Goal: Information Seeking & Learning: Learn about a topic

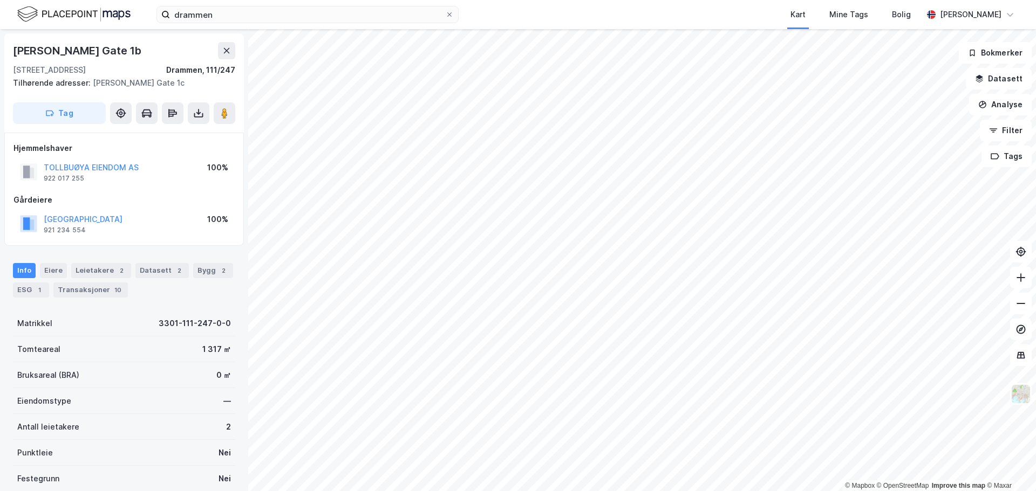
scroll to position [3, 0]
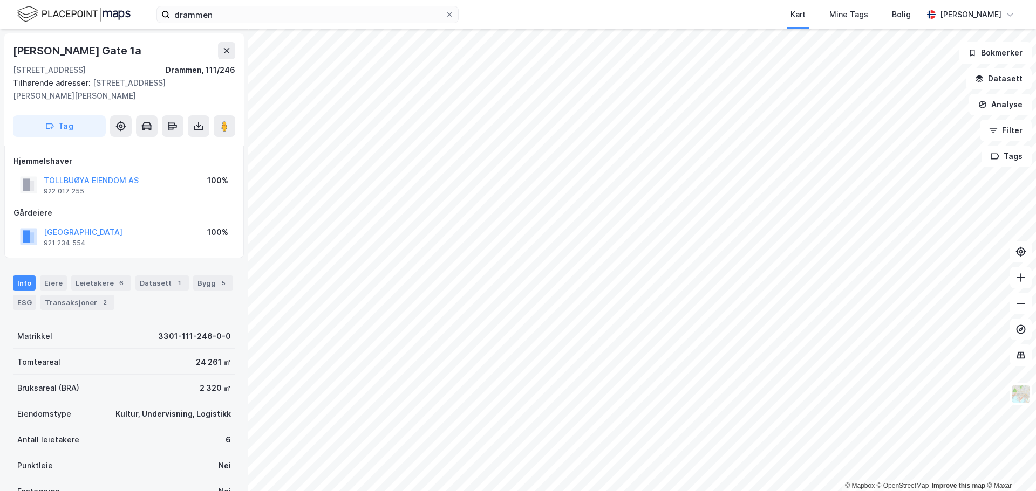
scroll to position [3, 0]
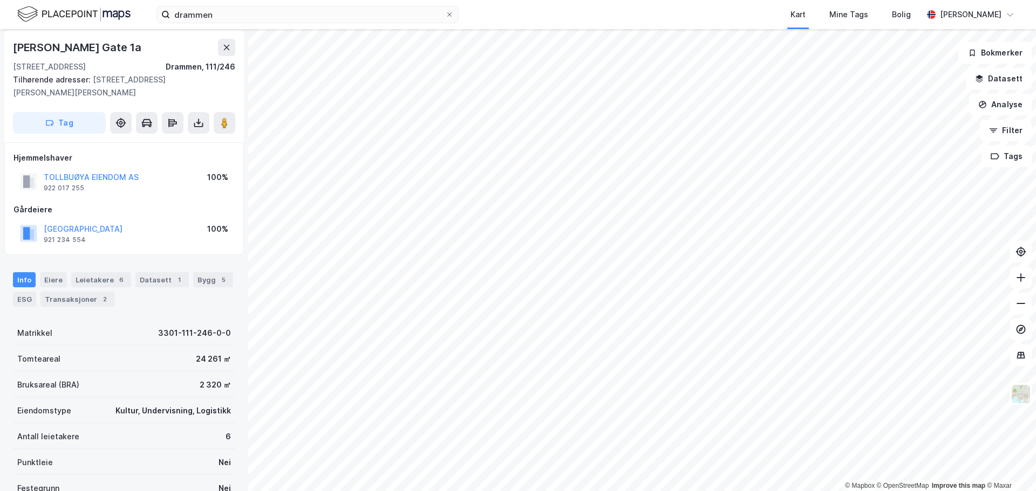
click at [147, 205] on div "Gårdeiere" at bounding box center [123, 209] width 221 height 13
